Goal: Information Seeking & Learning: Learn about a topic

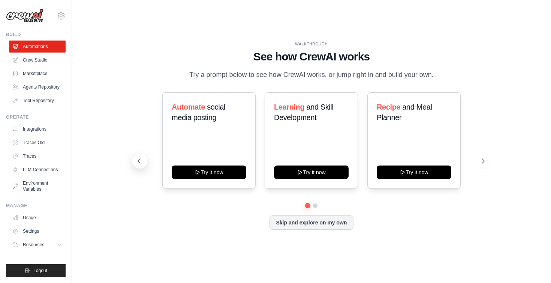
click at [144, 160] on button at bounding box center [139, 160] width 15 height 15
click at [142, 165] on icon at bounding box center [138, 160] width 7 height 7
click at [210, 118] on div "Content Curator" at bounding box center [209, 110] width 75 height 16
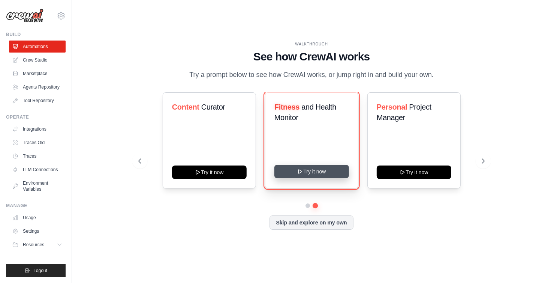
click at [301, 174] on icon at bounding box center [300, 171] width 6 height 6
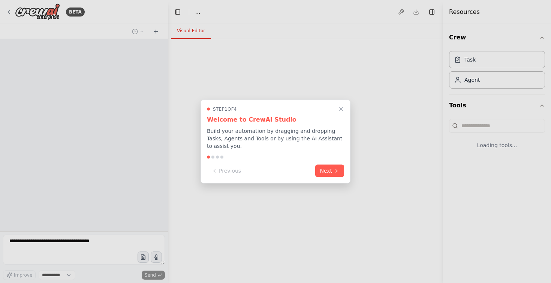
select select "****"
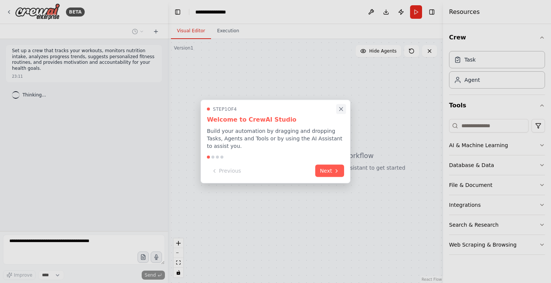
click at [339, 110] on icon "Close walkthrough" at bounding box center [341, 109] width 7 height 7
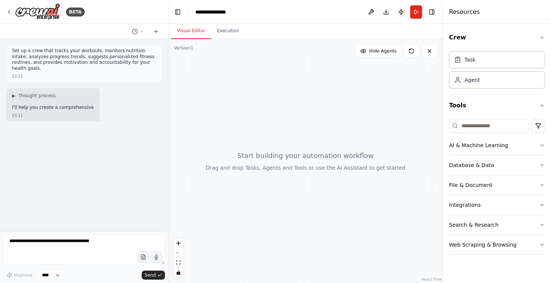
drag, startPoint x: 336, startPoint y: 162, endPoint x: 341, endPoint y: 130, distance: 31.9
click at [341, 130] on div at bounding box center [305, 161] width 275 height 244
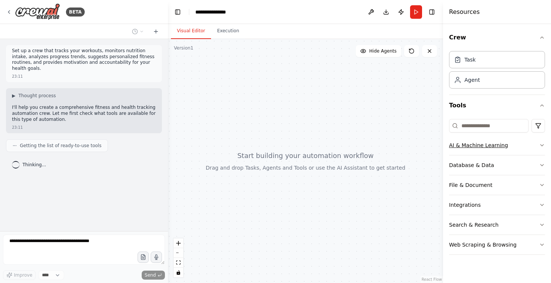
click at [503, 136] on button "AI & Machine Learning" at bounding box center [497, 144] width 96 height 19
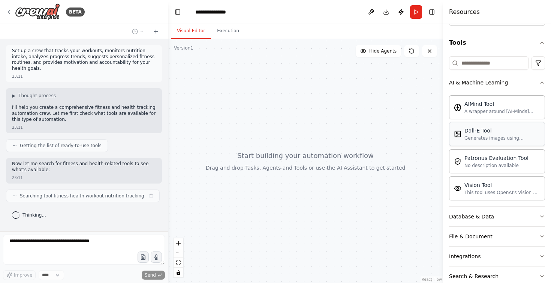
scroll to position [98, 0]
